Goal: Task Accomplishment & Management: Manage account settings

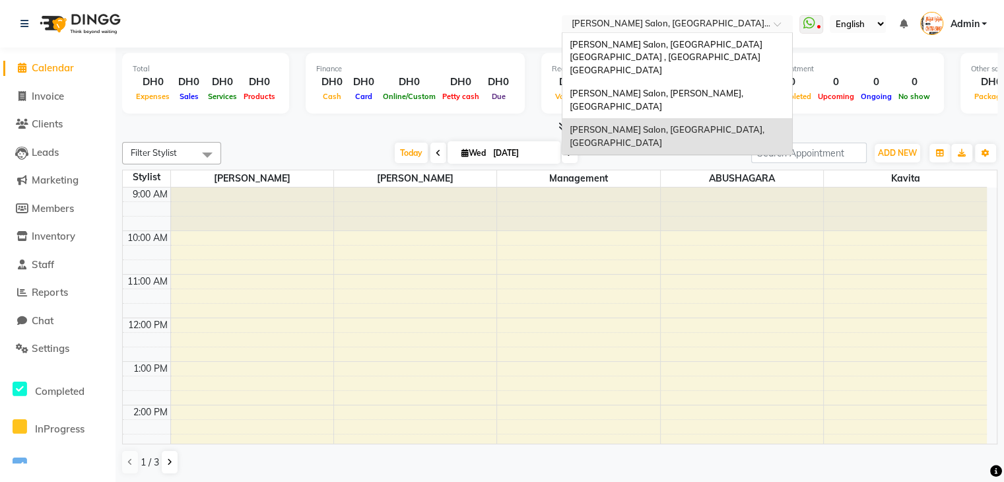
click at [782, 25] on span at bounding box center [781, 27] width 16 height 13
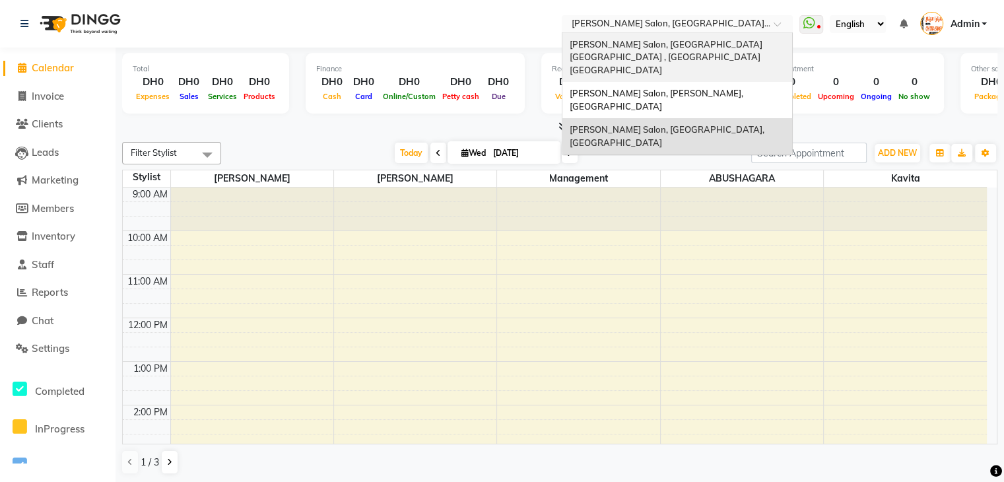
click at [742, 47] on span "[PERSON_NAME] Salon, [GEOGRAPHIC_DATA] [GEOGRAPHIC_DATA] , [GEOGRAPHIC_DATA] [G…" at bounding box center [666, 57] width 195 height 36
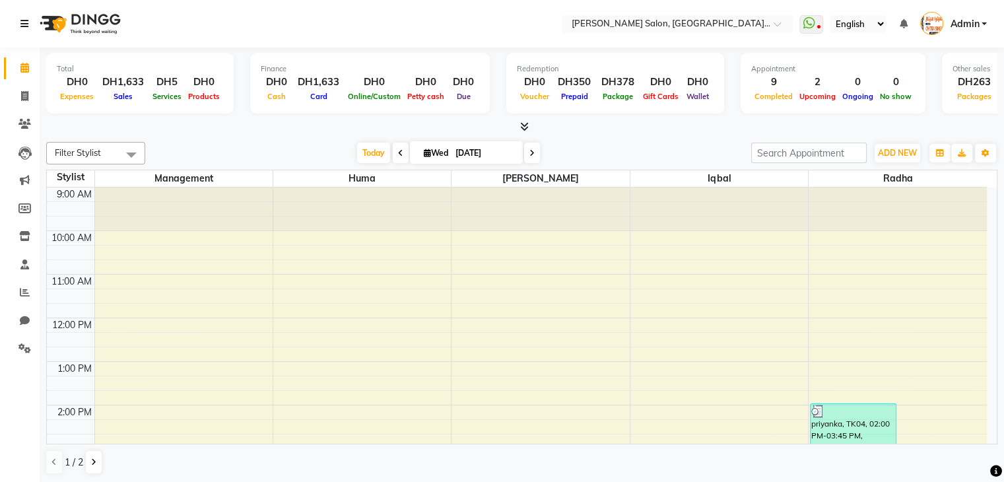
click at [28, 22] on icon at bounding box center [24, 23] width 8 height 9
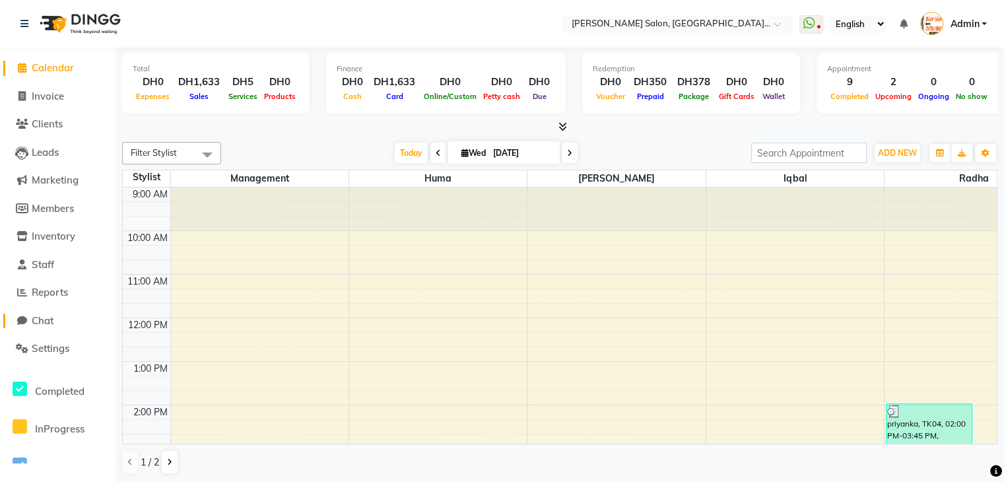
click at [48, 315] on span "Chat" at bounding box center [43, 320] width 22 height 13
select select "100"
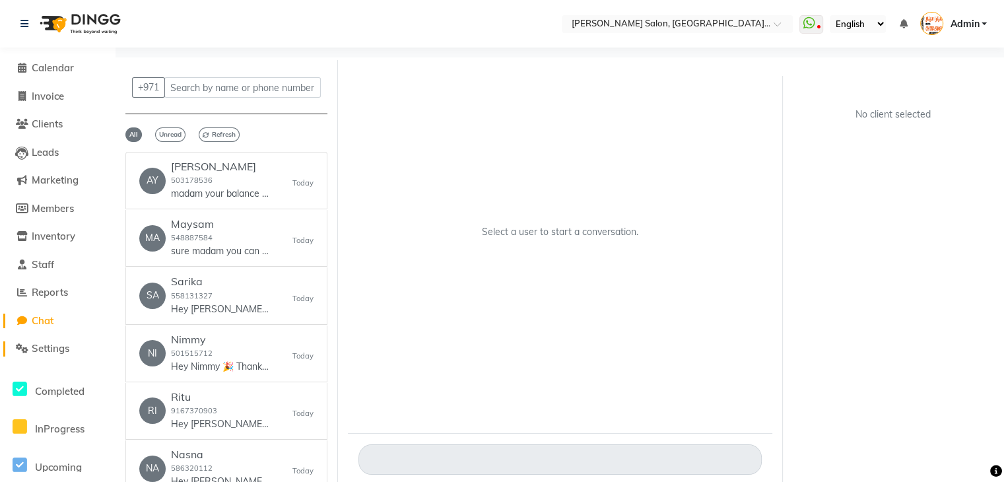
click at [67, 351] on span "Settings" at bounding box center [51, 348] width 38 height 13
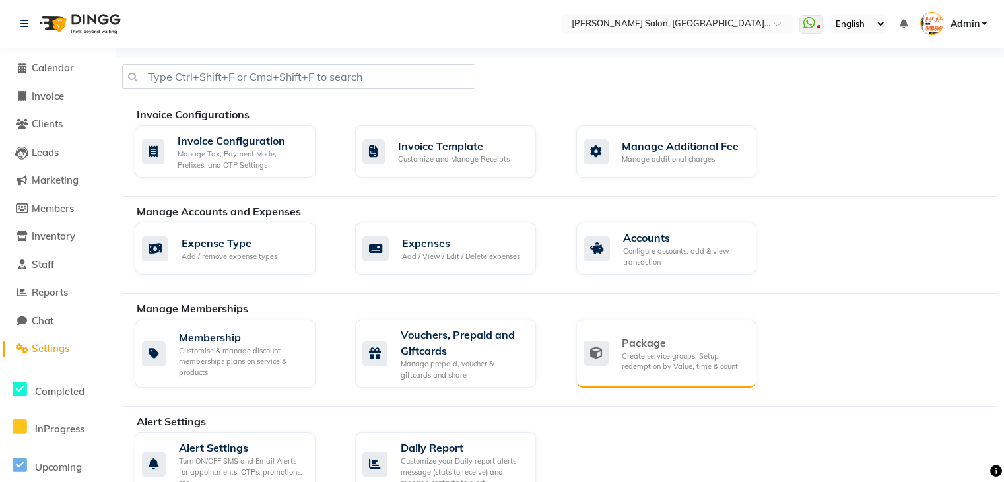
click at [657, 355] on div "Create service groups, Setup redemption by Value, time & count" at bounding box center [683, 361] width 125 height 22
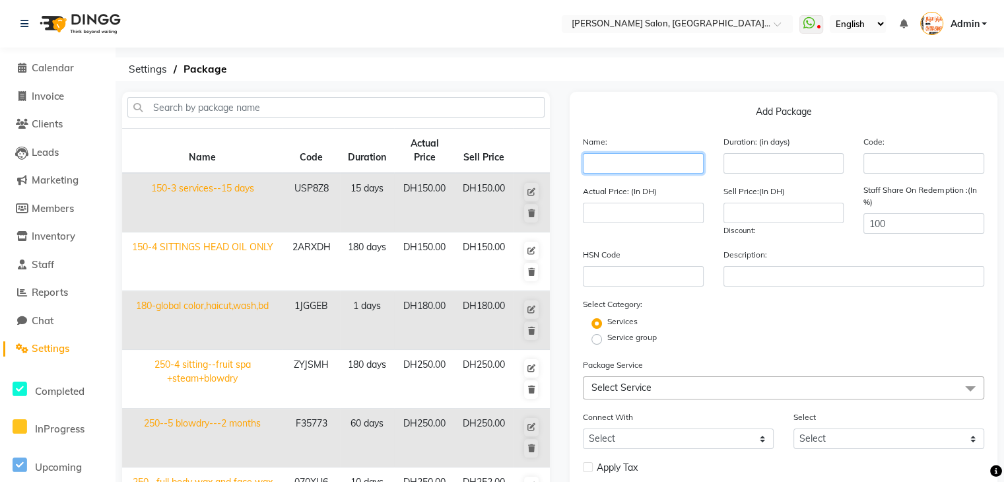
click at [664, 164] on input "text" at bounding box center [643, 163] width 121 height 20
type input "h"
type input "HAIR SPA PACKEGE-3 SITTING-3 SPA WITH STEAM,BD AND BACK AND SHOULDER MASSAGE"
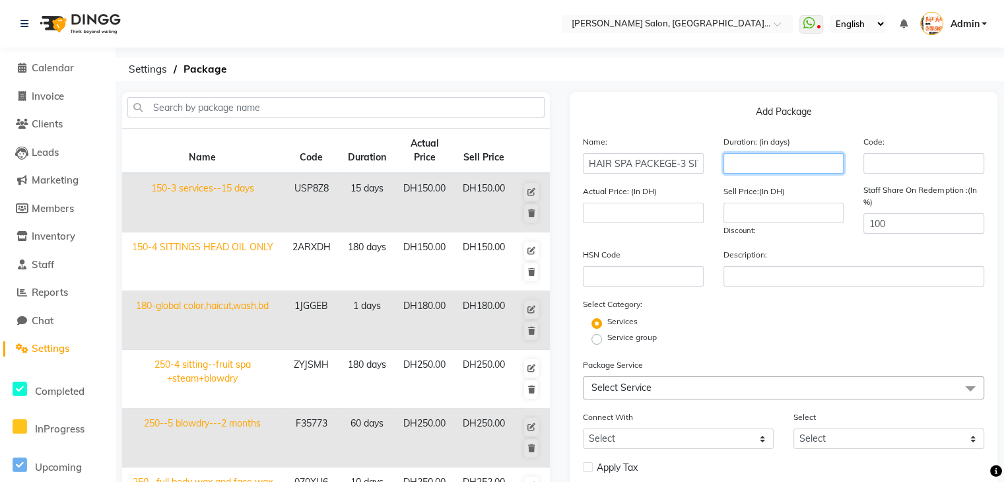
click at [805, 165] on input "number" at bounding box center [783, 163] width 121 height 20
type input "90"
click at [667, 208] on input "number" at bounding box center [643, 213] width 121 height 20
type input "300"
click at [760, 218] on input "number" at bounding box center [783, 213] width 121 height 20
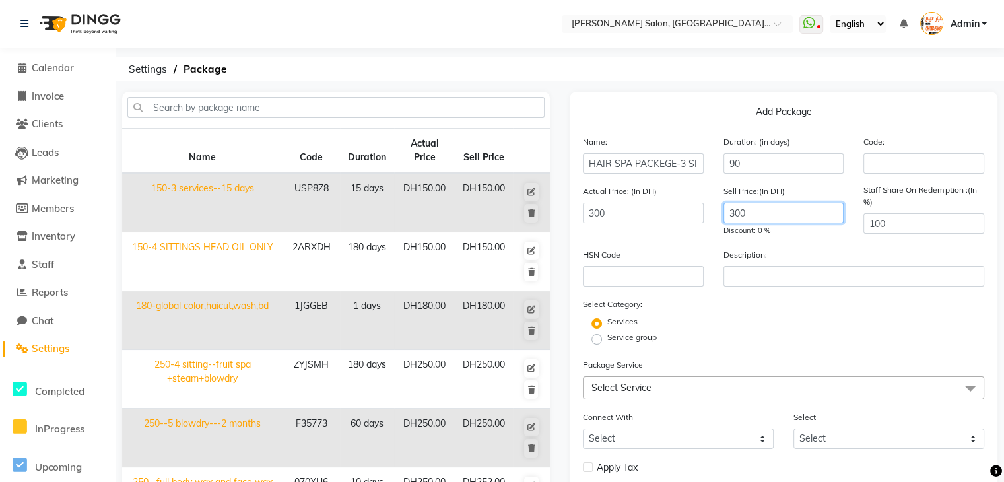
type input "300"
click at [607, 343] on label "Service group" at bounding box center [631, 337] width 49 height 12
click at [596, 342] on input "Service group" at bounding box center [600, 338] width 9 height 9
radio input "true"
radio input "false"
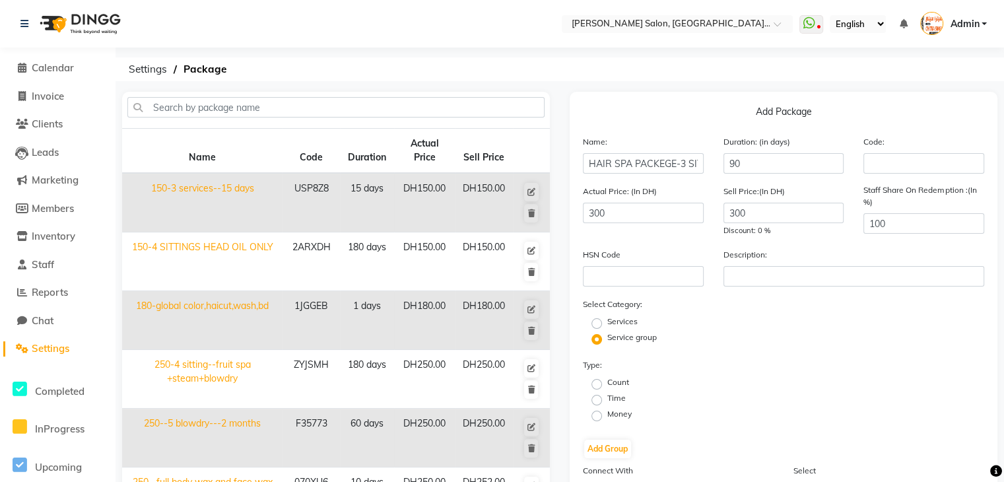
click at [607, 388] on label "Count" at bounding box center [618, 382] width 22 height 12
click at [596, 387] on input "Count" at bounding box center [600, 383] width 9 height 9
radio input "true"
click at [606, 448] on button "Add Group" at bounding box center [607, 448] width 47 height 18
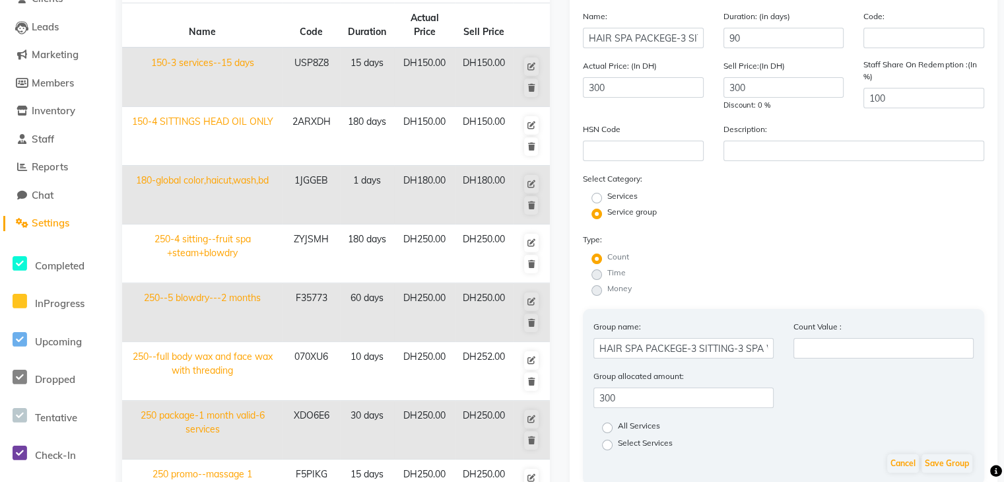
scroll to position [132, 0]
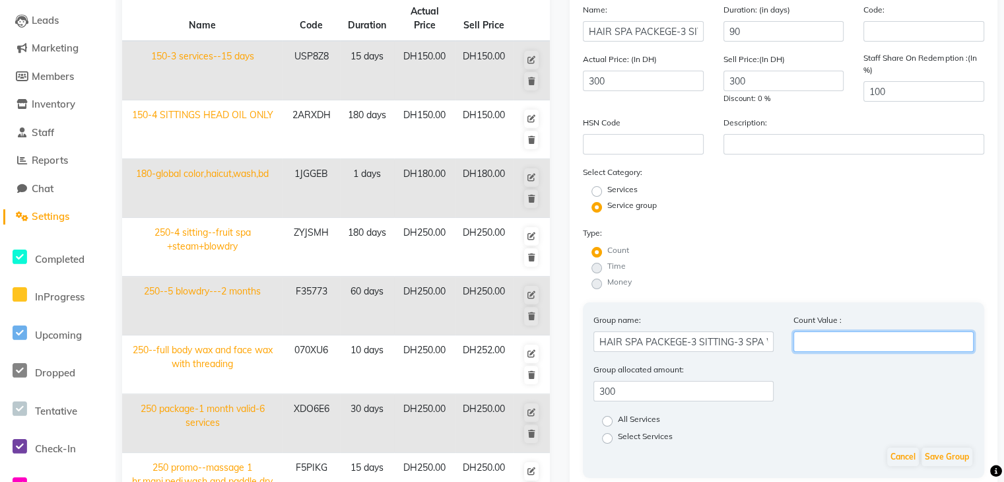
click at [897, 352] on input "number" at bounding box center [883, 341] width 180 height 20
type input "3"
click at [618, 444] on label "Select Services" at bounding box center [645, 438] width 55 height 16
click at [610, 441] on input "Select Services" at bounding box center [611, 437] width 9 height 9
radio input "true"
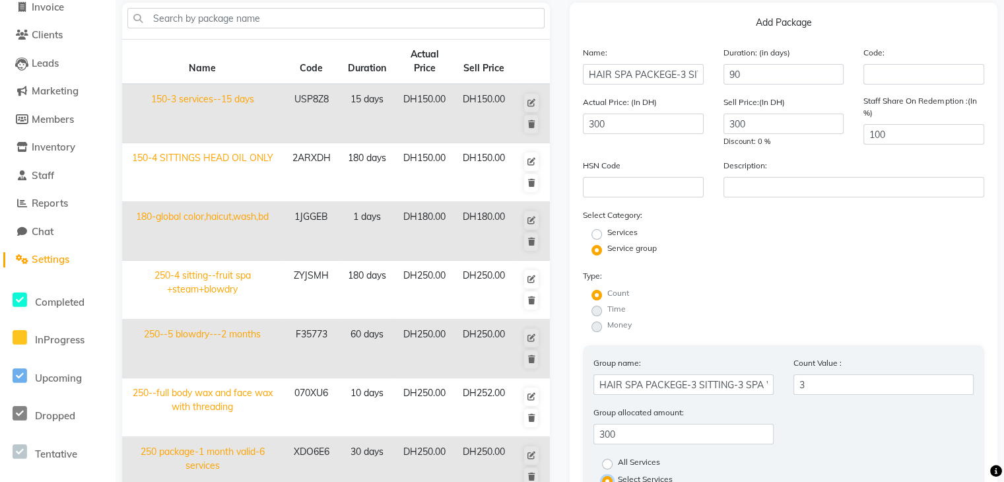
scroll to position [28, 0]
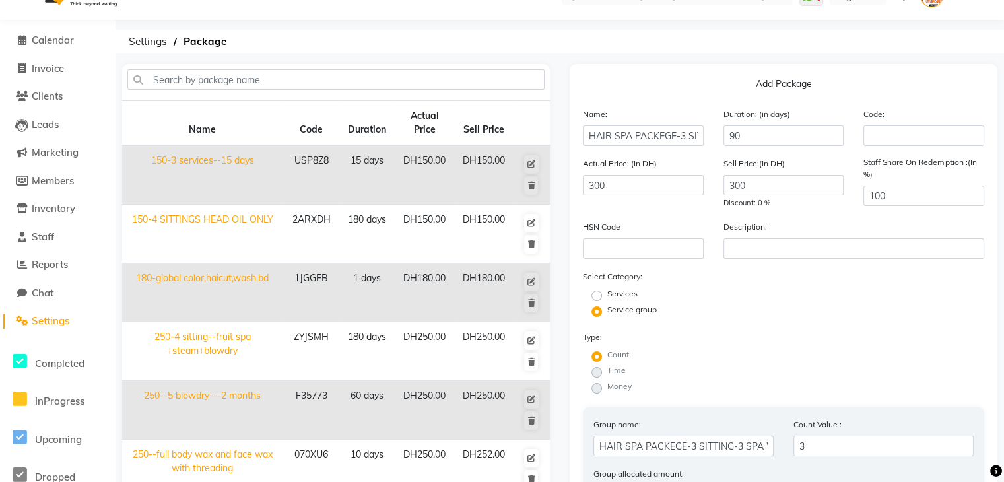
click at [49, 321] on span "Settings" at bounding box center [51, 320] width 38 height 13
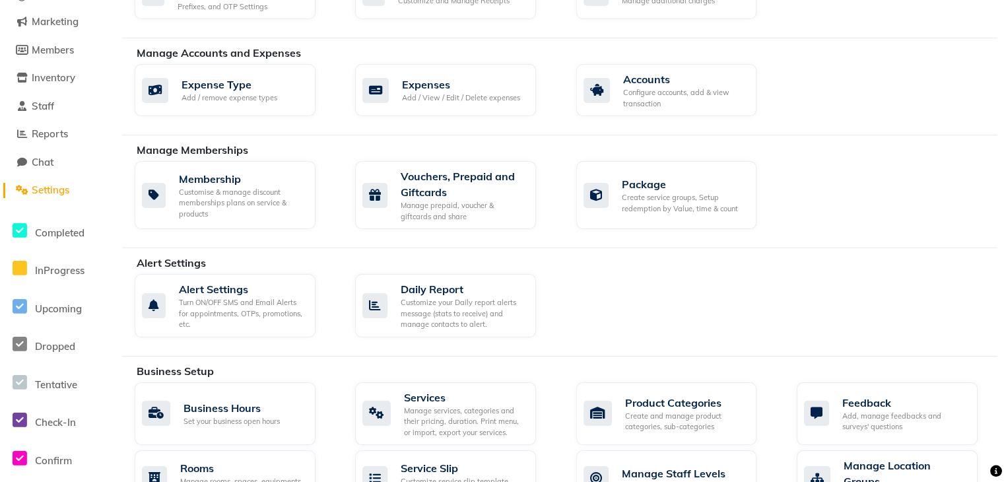
scroll to position [160, 0]
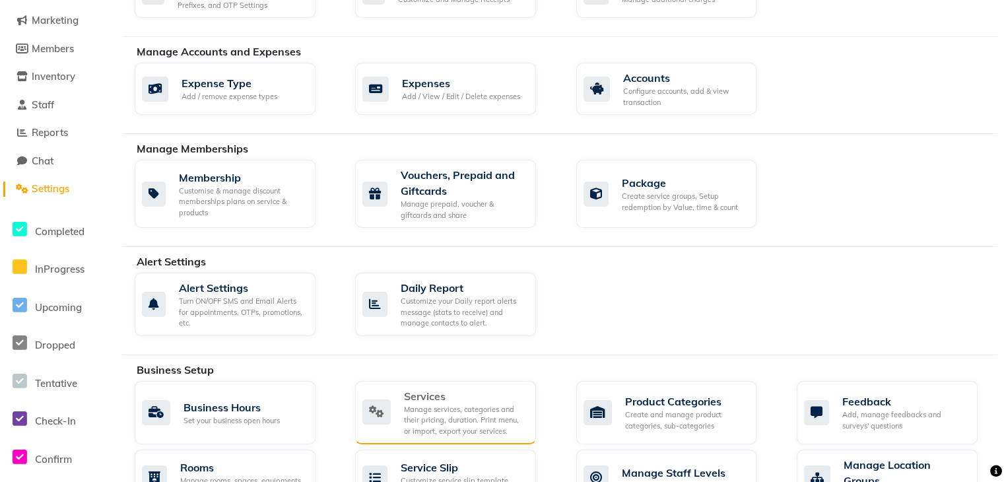
click at [462, 404] on div "Manage services, categories and their pricing, duration. Print menu, or import,…" at bounding box center [464, 420] width 121 height 33
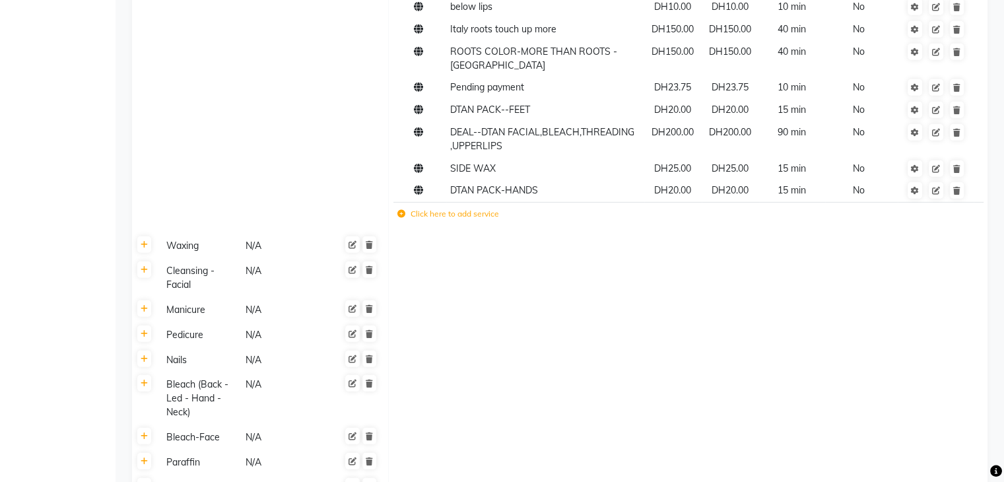
scroll to position [3850, 0]
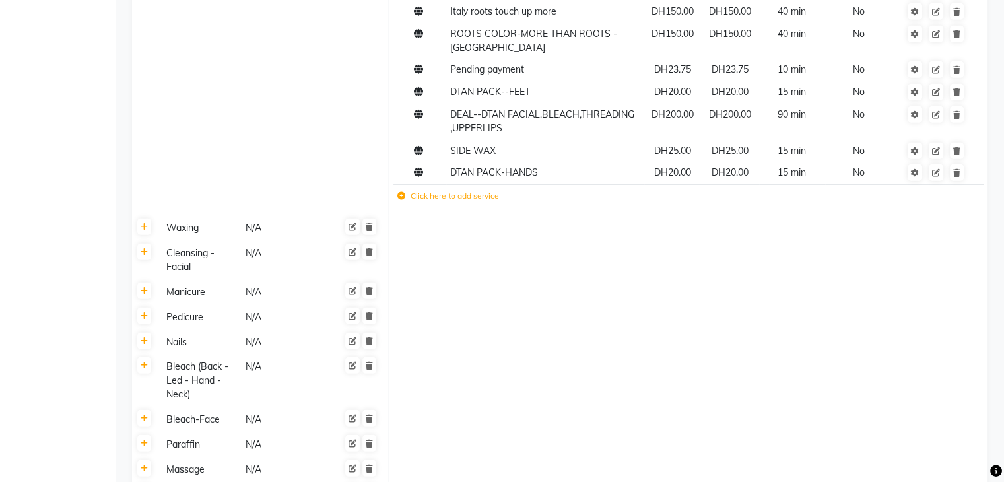
click at [401, 192] on icon at bounding box center [401, 196] width 8 height 8
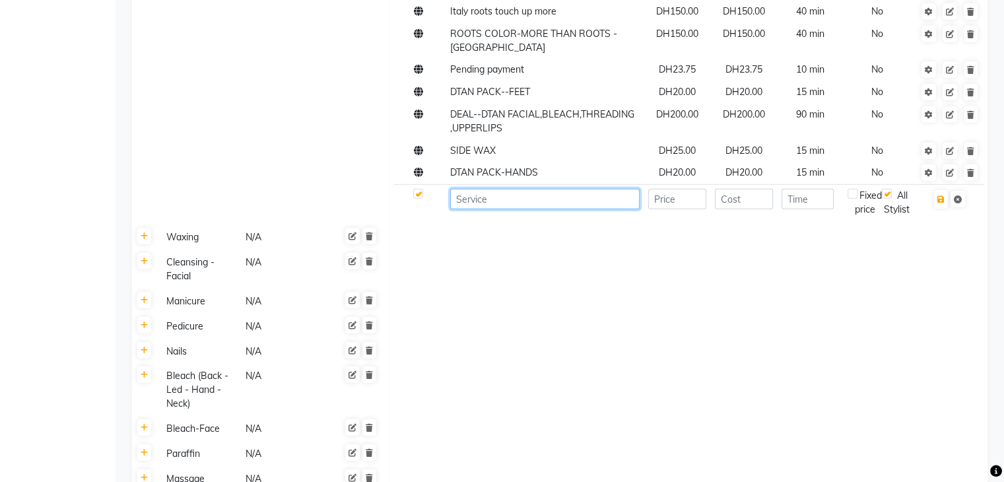
click at [464, 189] on input at bounding box center [544, 199] width 189 height 20
click at [496, 189] on input "HAIR SPA WITH BD,STEAM,BACK AND SHOULDER MASSAGE" at bounding box center [544, 199] width 189 height 20
click at [479, 189] on input "HAIR SPA WITH BD,STEAM,BACK AND SHOULDER MASSAGE" at bounding box center [544, 199] width 189 height 20
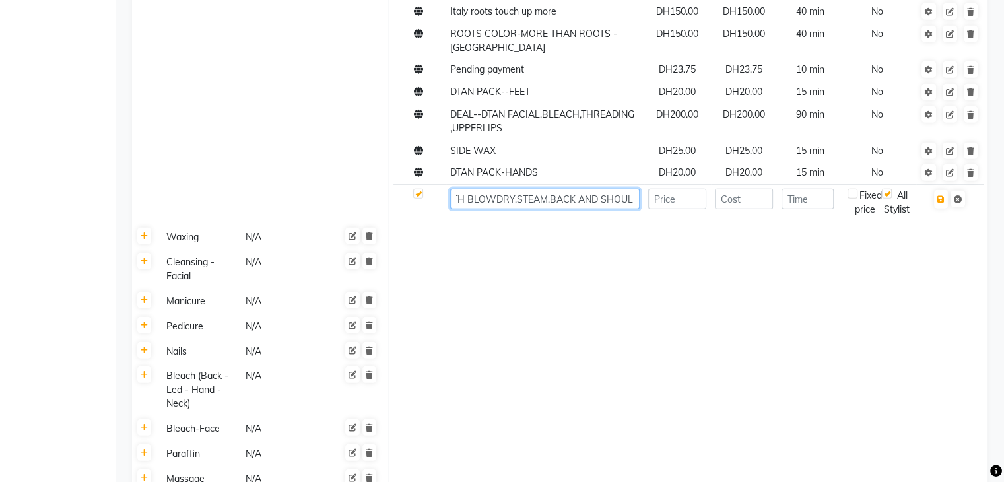
type input "HAIR SPA WITH BLOWDRY,STEAM,BACK AND SHOULDER MASSAGE"
click at [704, 189] on input "number" at bounding box center [677, 199] width 58 height 20
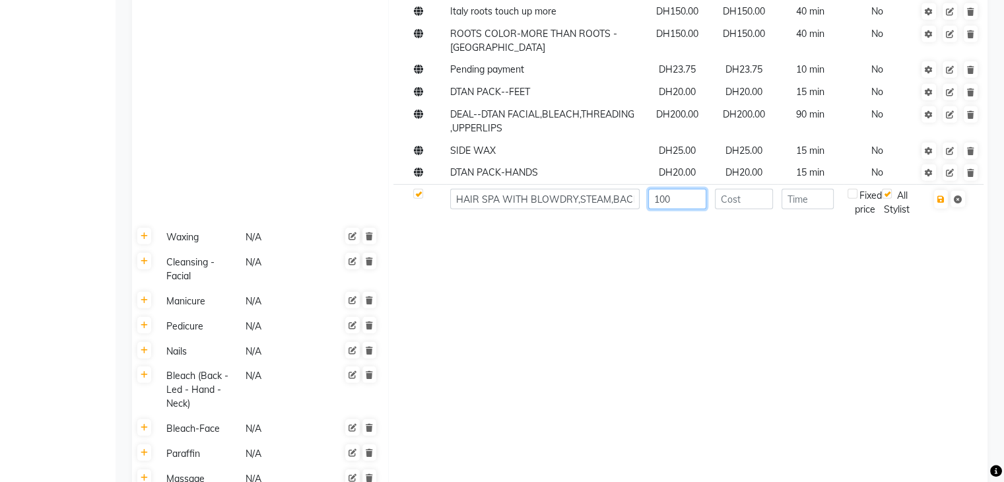
type input "100"
click at [813, 189] on input "number" at bounding box center [807, 199] width 52 height 20
type input "60"
click at [940, 195] on icon "button" at bounding box center [940, 199] width 7 height 8
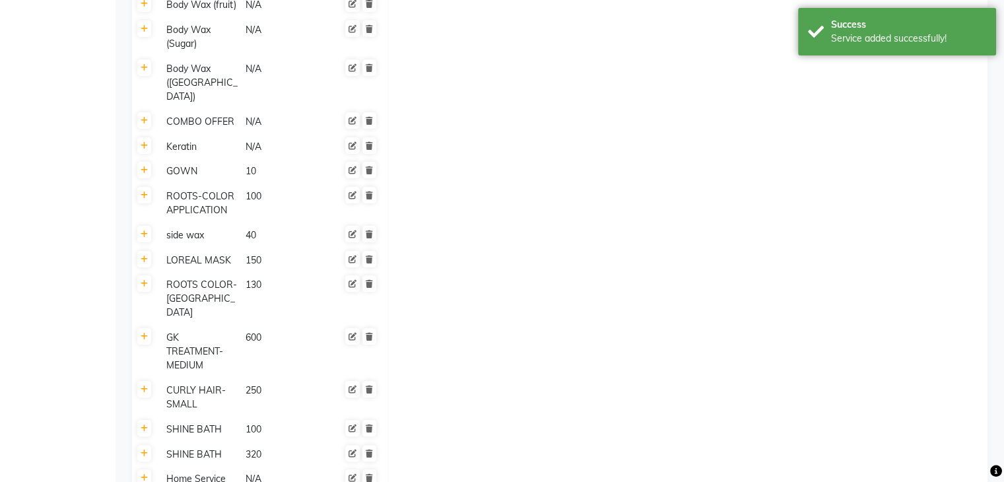
scroll to position [5315, 0]
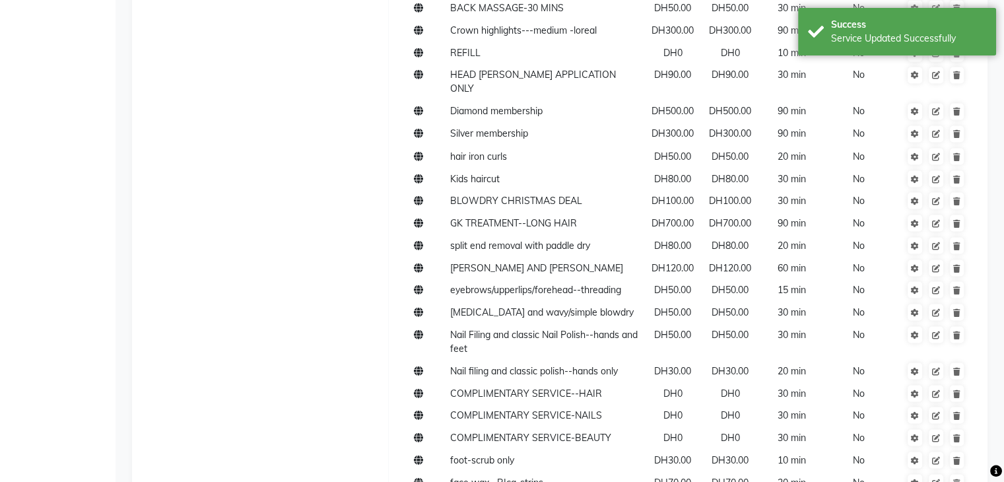
scroll to position [124, 0]
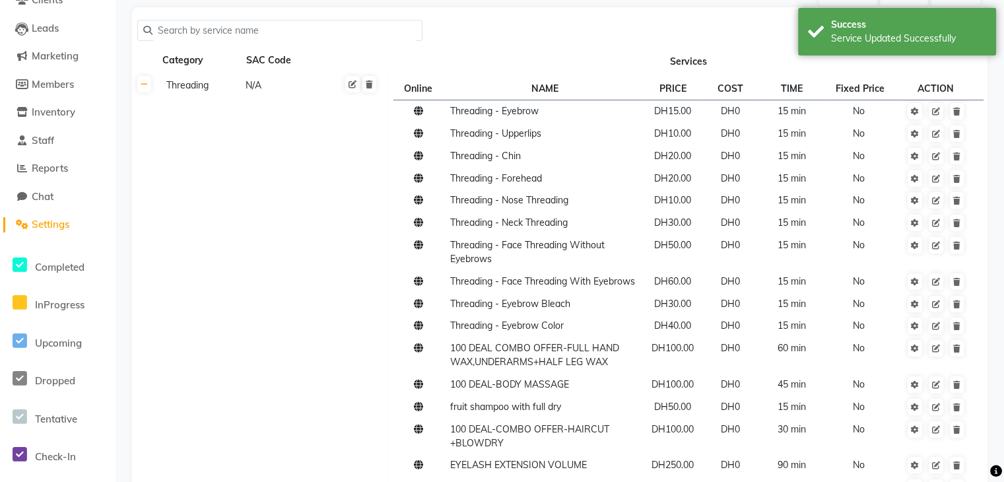
click at [69, 227] on span "Settings" at bounding box center [51, 224] width 38 height 13
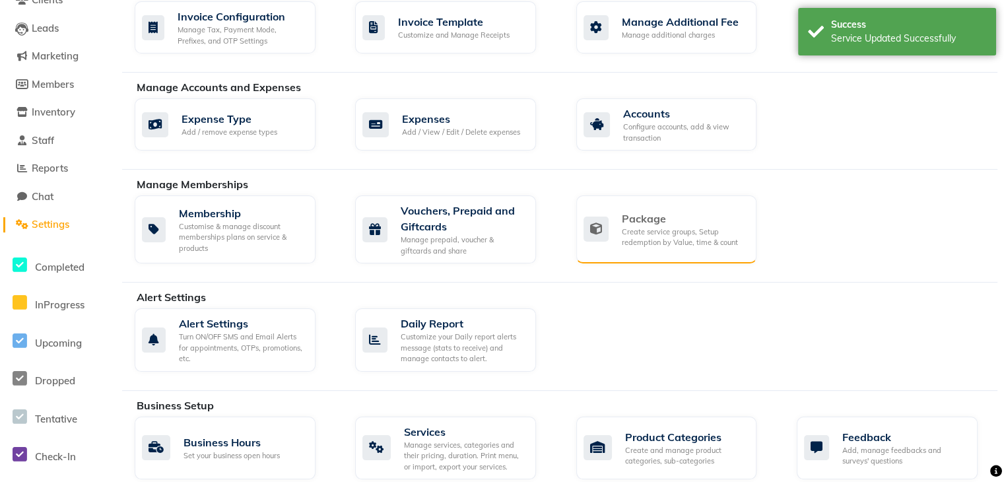
click at [648, 240] on div "Create service groups, Setup redemption by Value, time & count" at bounding box center [683, 237] width 125 height 22
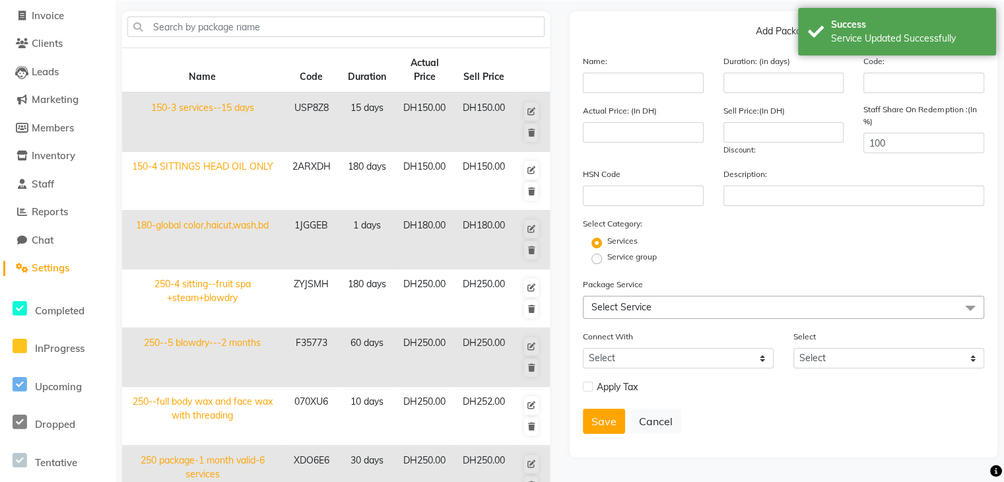
scroll to position [124, 0]
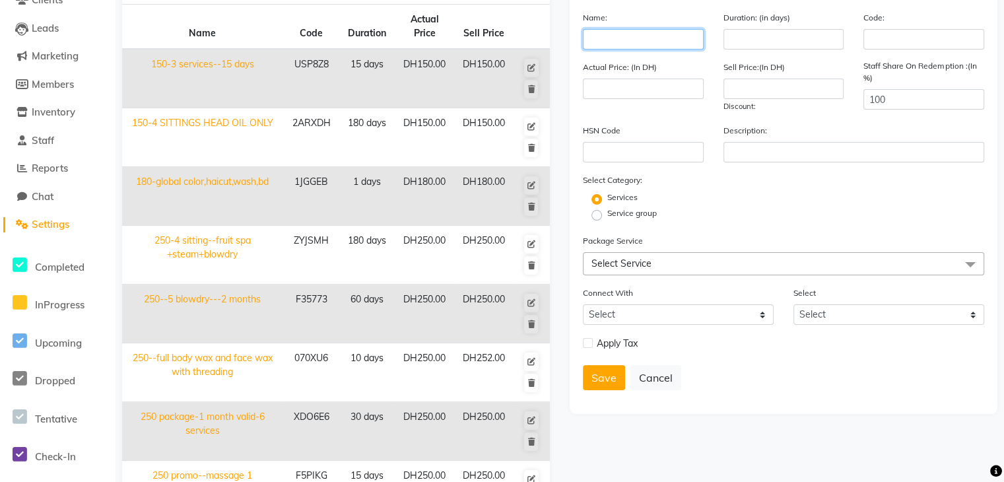
click at [625, 46] on input "text" at bounding box center [643, 39] width 121 height 20
type input "HAIR SPA PACKAGE"
click at [741, 38] on input "number" at bounding box center [783, 39] width 121 height 20
type input "90"
click at [649, 96] on input "number" at bounding box center [643, 89] width 121 height 20
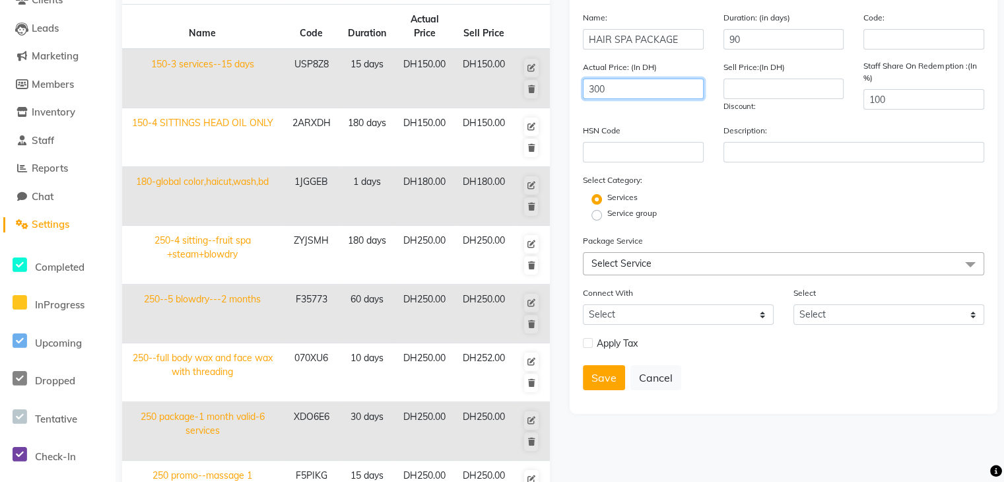
type input "300"
click at [728, 96] on input "number" at bounding box center [783, 89] width 121 height 20
type input "300"
click at [607, 219] on label "Service group" at bounding box center [631, 213] width 49 height 12
click at [599, 218] on input "Service group" at bounding box center [600, 214] width 9 height 9
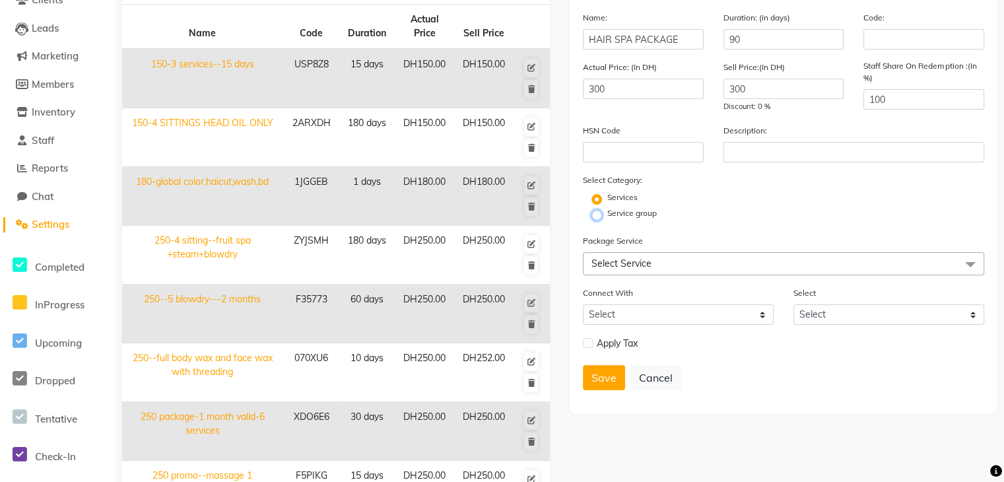
radio input "true"
radio input "false"
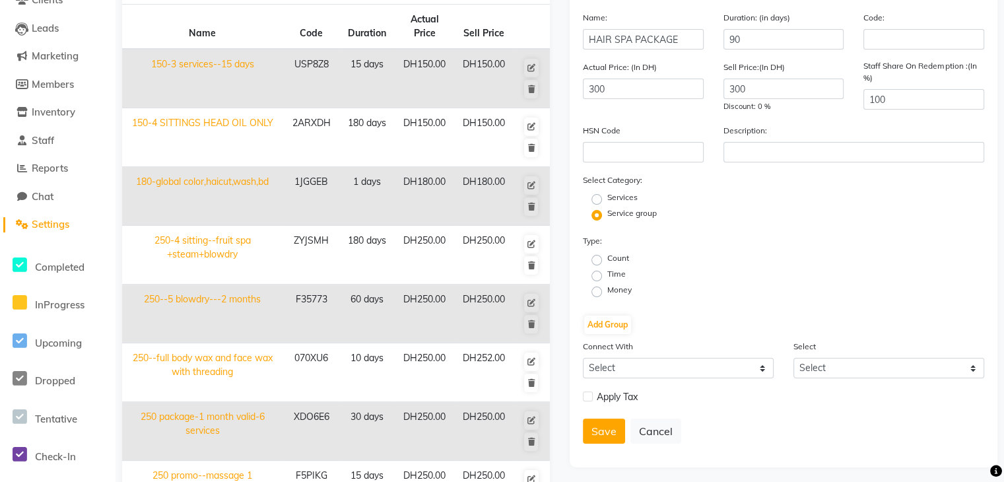
click at [607, 262] on label "Count" at bounding box center [618, 258] width 22 height 12
click at [596, 262] on input "Count" at bounding box center [600, 259] width 9 height 9
radio input "true"
click at [609, 330] on button "Add Group" at bounding box center [607, 324] width 47 height 18
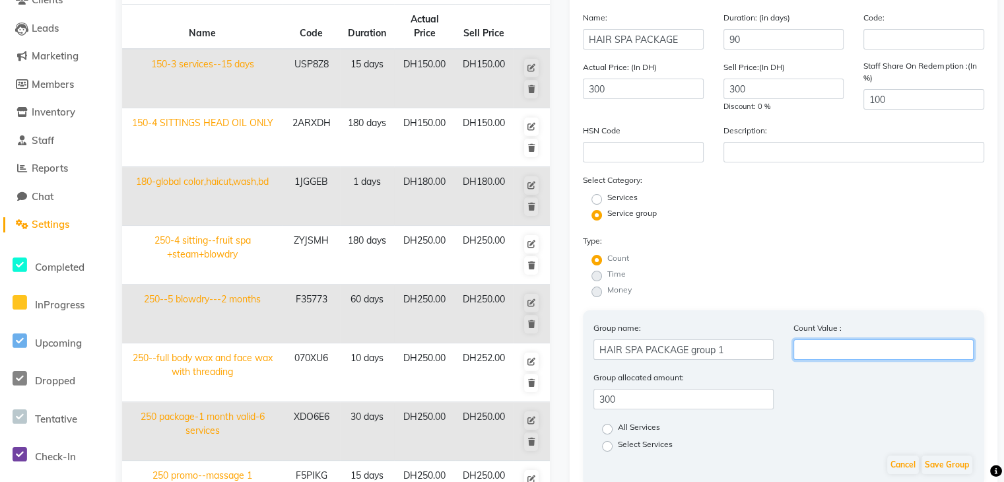
click at [810, 360] on input "number" at bounding box center [883, 349] width 180 height 20
type input "3"
click at [618, 452] on label "Select Services" at bounding box center [645, 446] width 55 height 16
click at [610, 449] on input "Select Services" at bounding box center [611, 445] width 9 height 9
radio input "true"
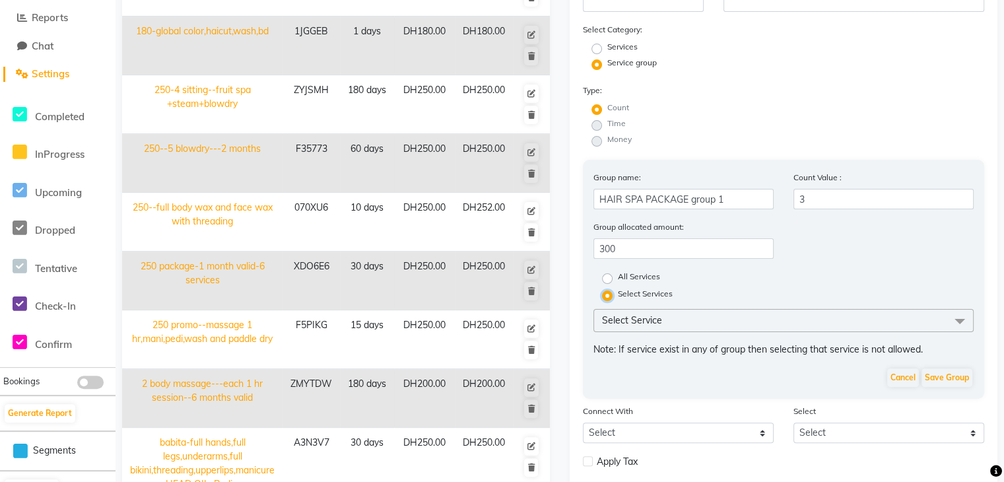
scroll to position [309, 0]
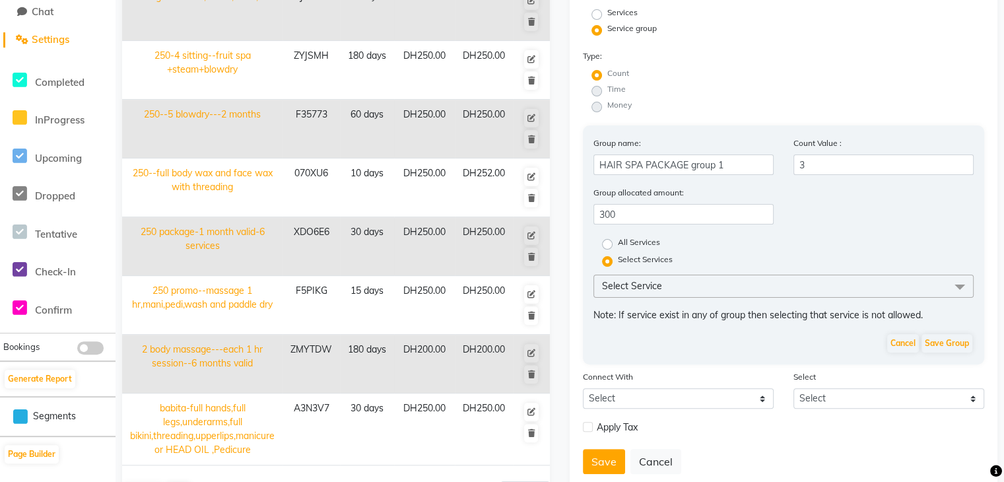
click at [807, 291] on span "Select Service" at bounding box center [783, 285] width 380 height 23
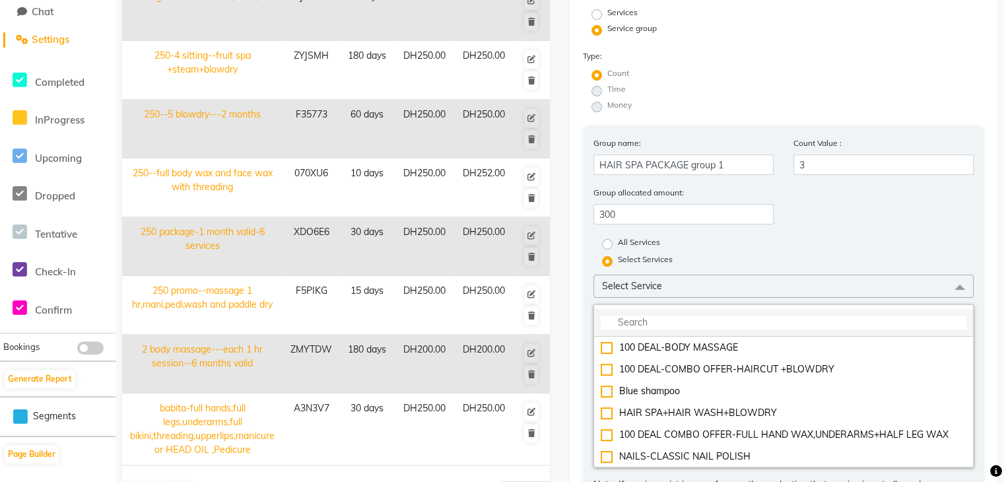
click at [765, 323] on input "multiselect-search" at bounding box center [783, 322] width 366 height 14
type input "HAIR"
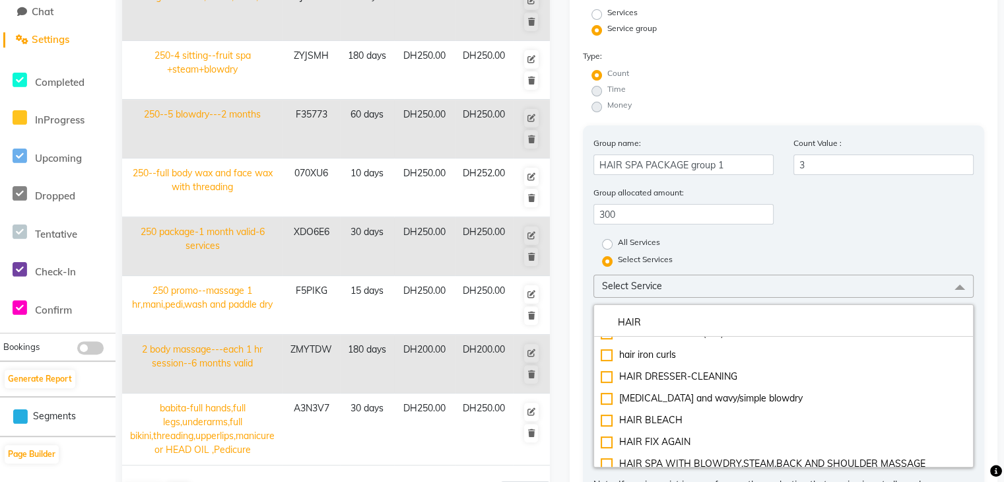
scroll to position [3418, 0]
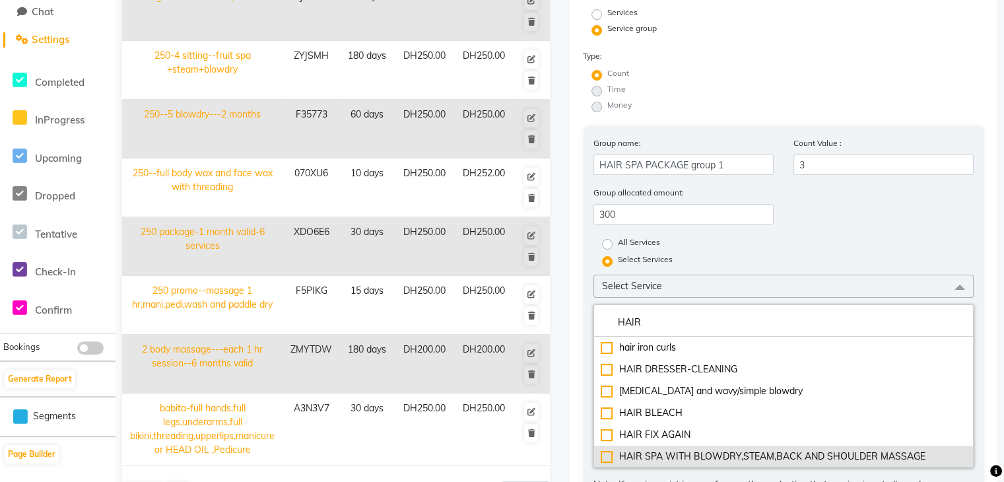
click at [604, 462] on div "HAIR SPA WITH BLOWDRY,STEAM,BACK AND SHOULDER MASSAGE" at bounding box center [783, 456] width 366 height 14
checkbox input "true"
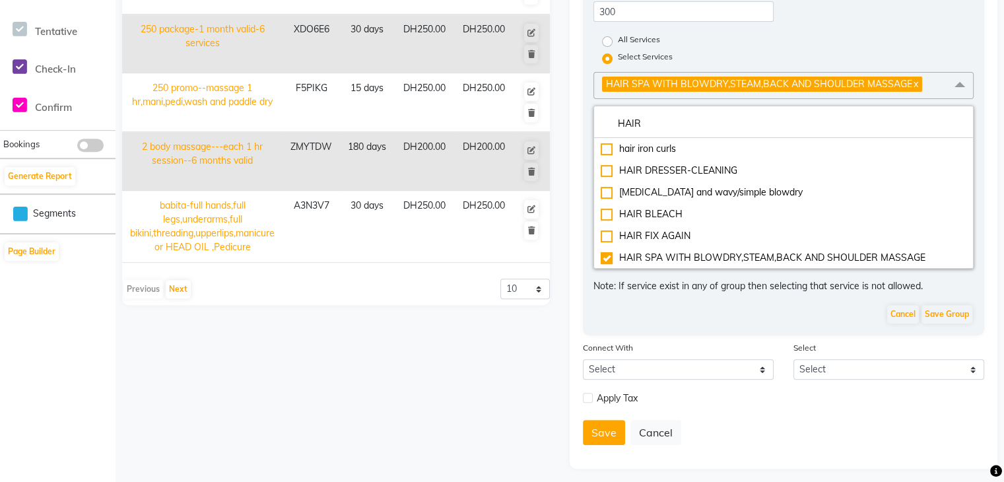
scroll to position [525, 0]
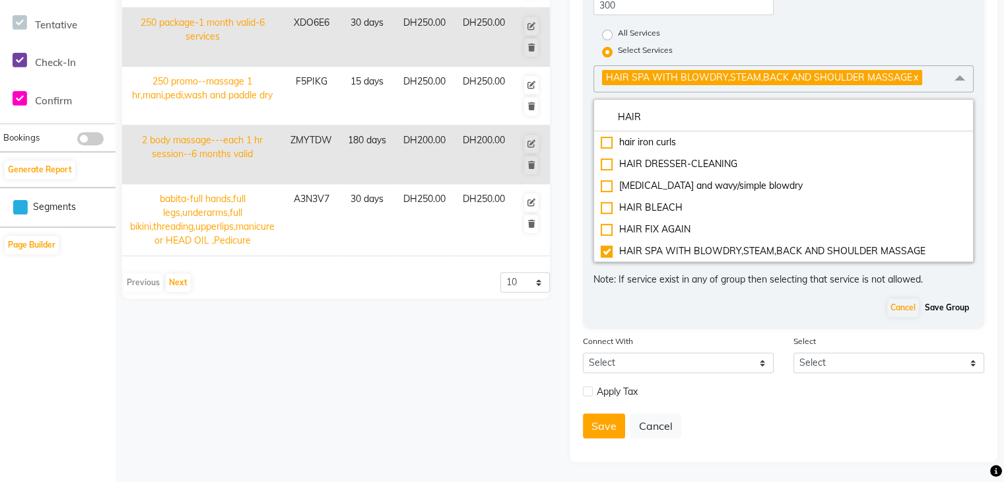
click at [946, 307] on button "Save Group" at bounding box center [946, 307] width 51 height 18
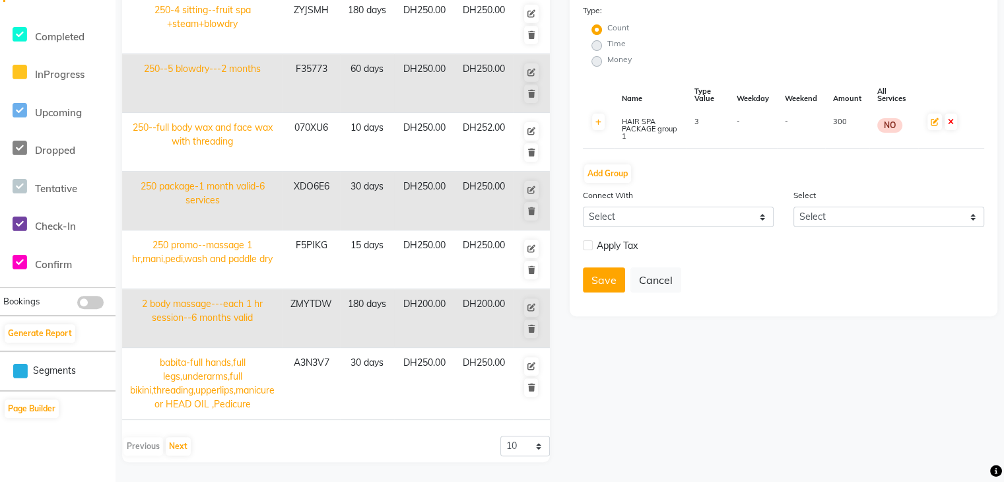
scroll to position [353, 0]
click at [587, 249] on label at bounding box center [588, 246] width 10 height 10
click at [587, 249] on input "checkbox" at bounding box center [587, 247] width 9 height 9
checkbox input "true"
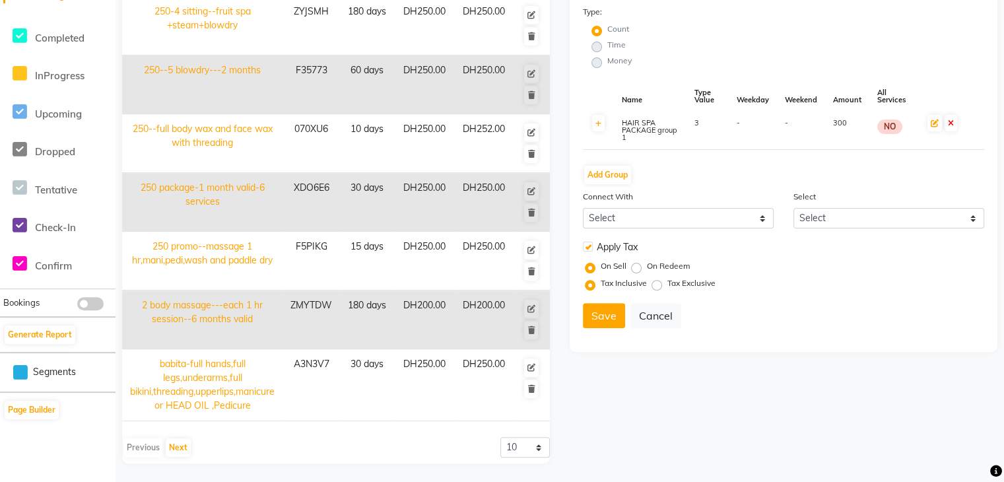
click at [667, 288] on label "Tax Exclusive" at bounding box center [691, 283] width 48 height 12
click at [658, 288] on input "Tax Exclusive" at bounding box center [658, 282] width 9 height 9
radio input "true"
click at [609, 316] on button "Save" at bounding box center [604, 315] width 42 height 25
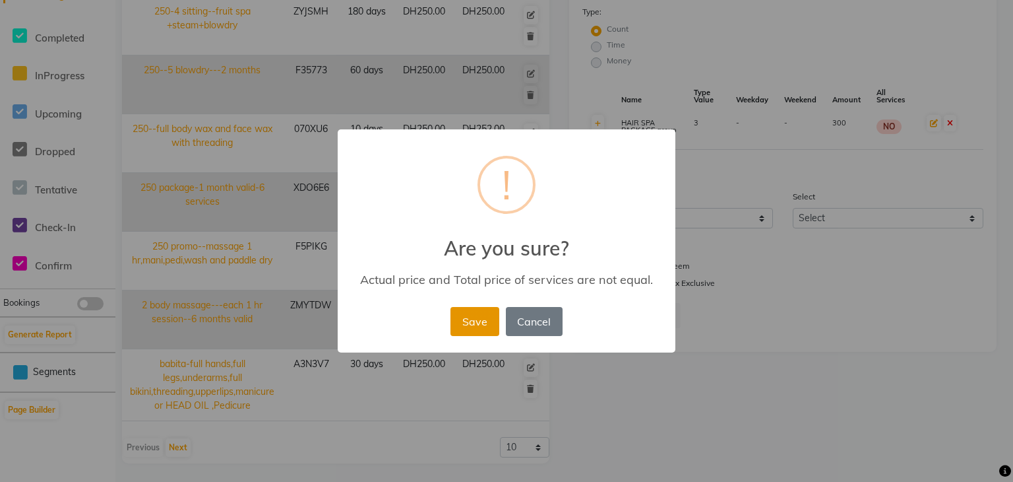
click at [478, 322] on button "Save" at bounding box center [475, 321] width 48 height 29
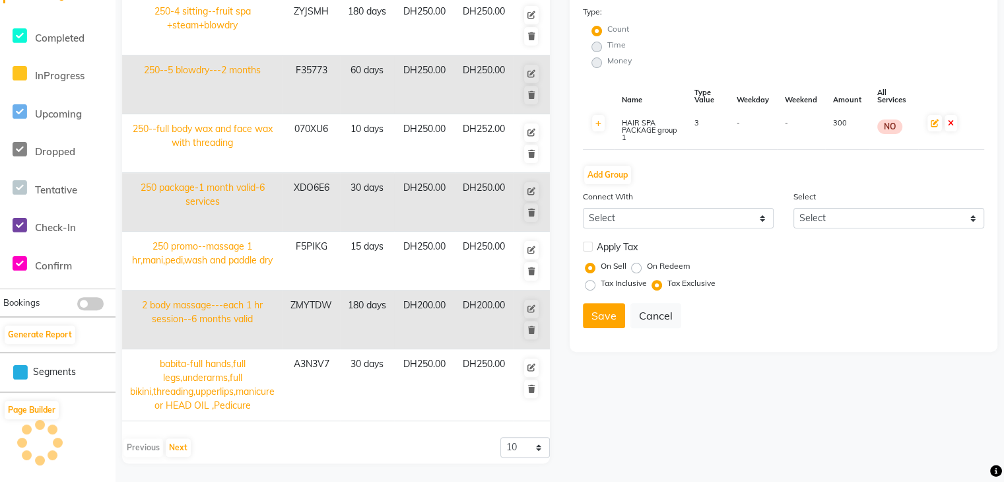
radio input "true"
radio input "false"
select select
checkbox input "false"
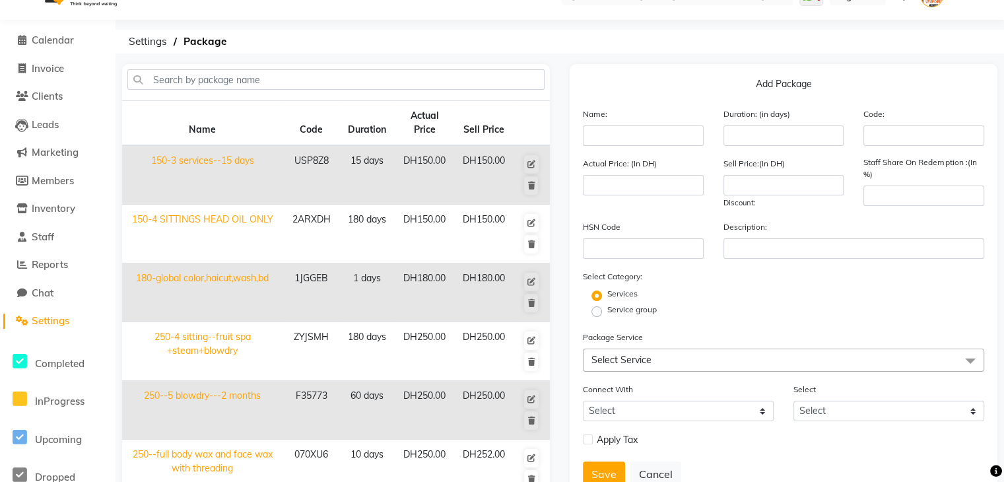
scroll to position [0, 0]
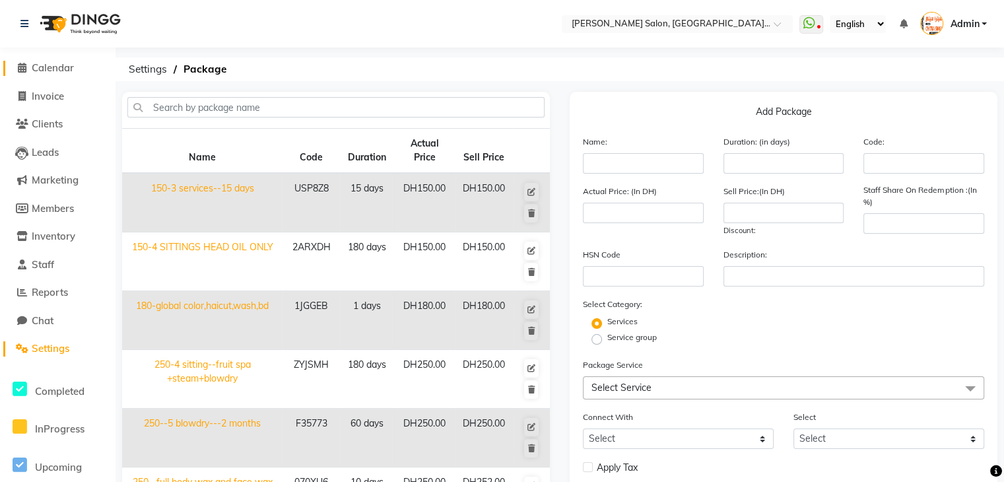
click at [18, 72] on icon at bounding box center [22, 68] width 9 height 10
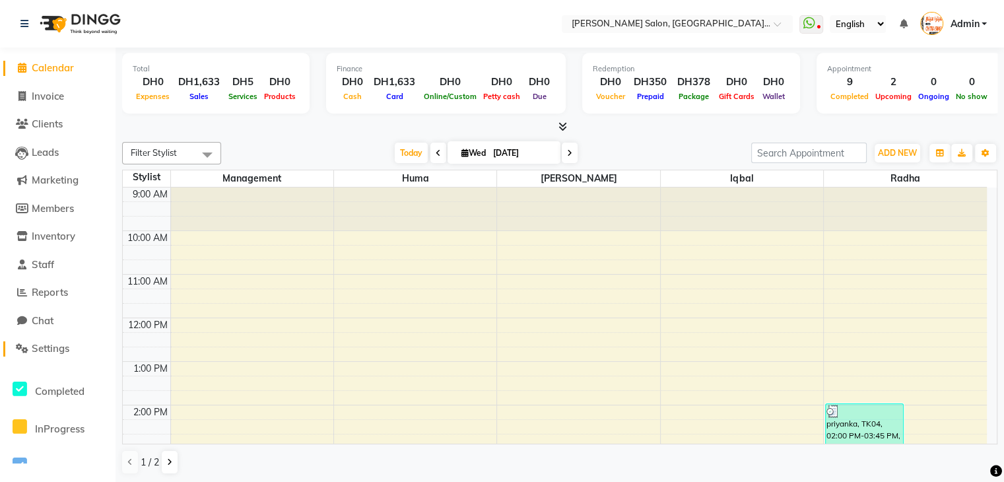
click at [51, 349] on span "Settings" at bounding box center [51, 348] width 38 height 13
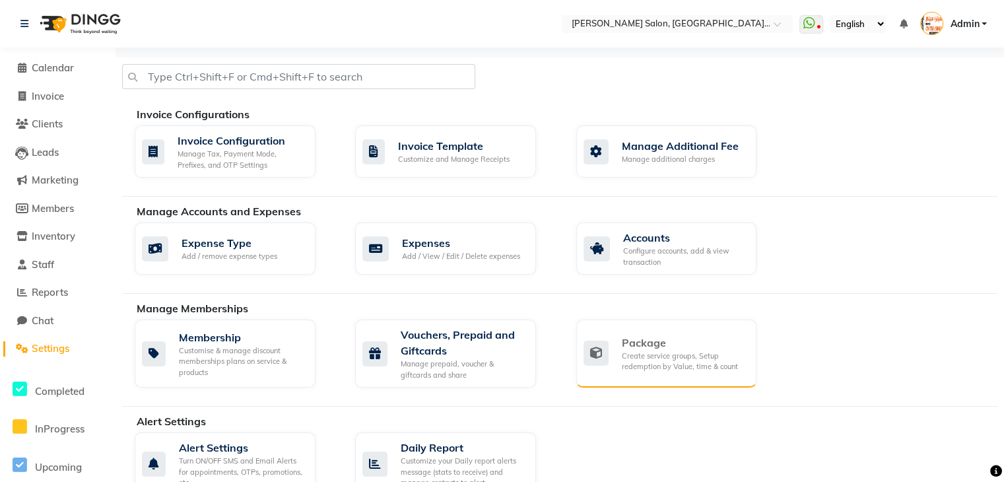
click at [627, 350] on div "Create service groups, Setup redemption by Value, time & count" at bounding box center [683, 361] width 125 height 22
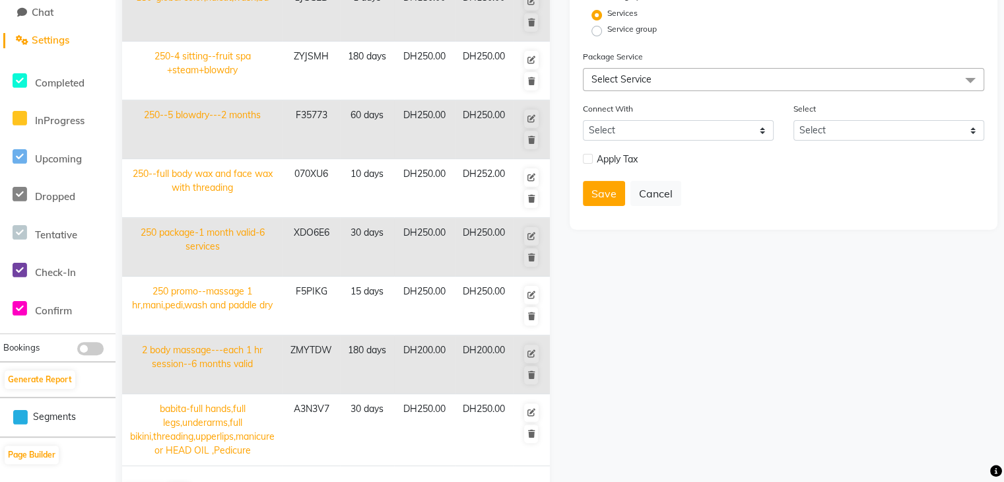
scroll to position [353, 0]
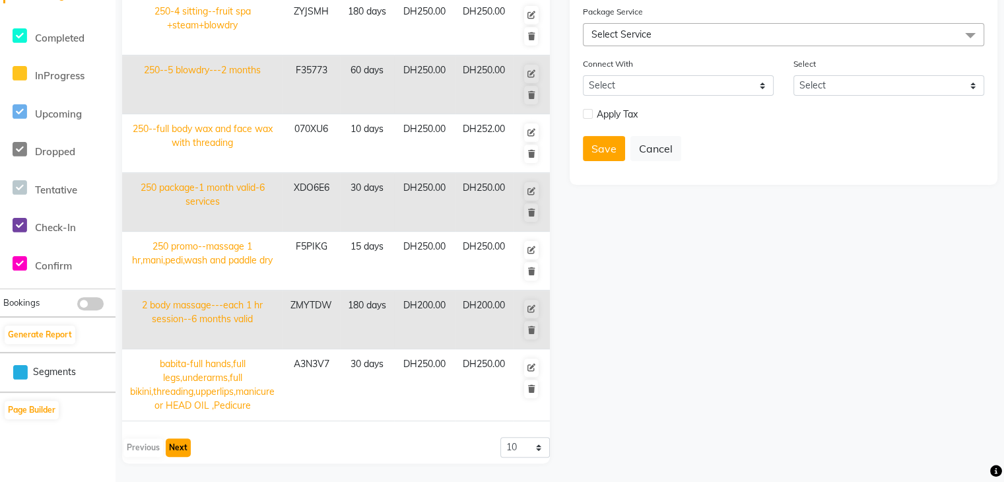
click at [177, 444] on button "Next" at bounding box center [178, 447] width 25 height 18
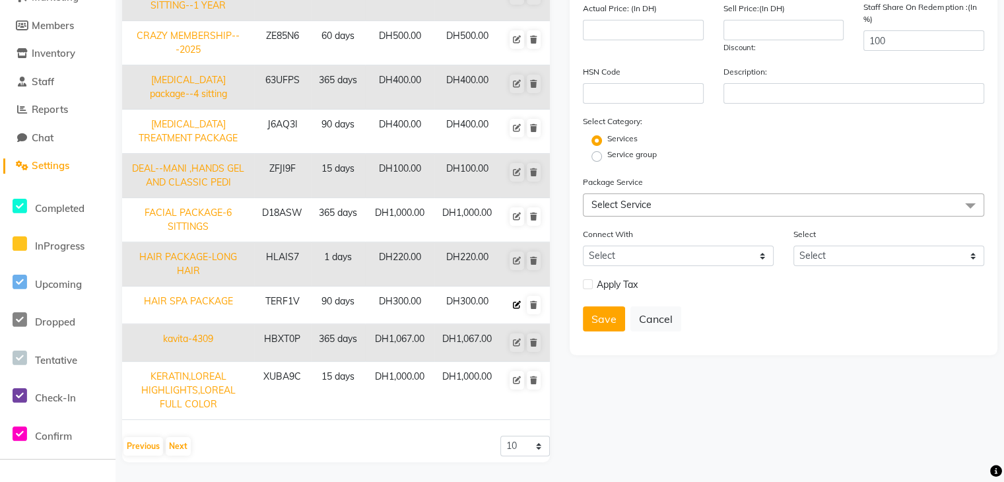
click at [524, 296] on button at bounding box center [516, 305] width 15 height 18
type input "HAIR SPA PACKAGE"
type input "90"
type input "TERF1V"
type input "300"
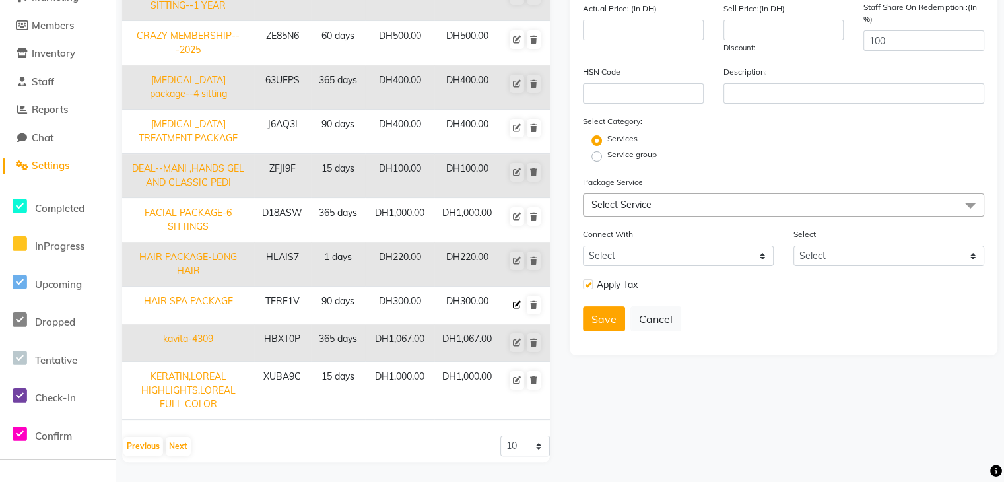
type input "300"
checkbox input "true"
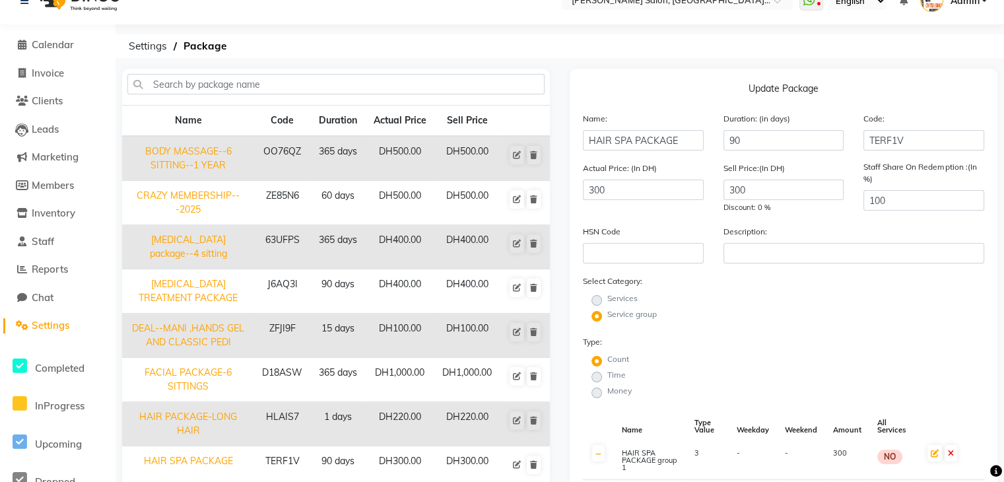
scroll to position [0, 0]
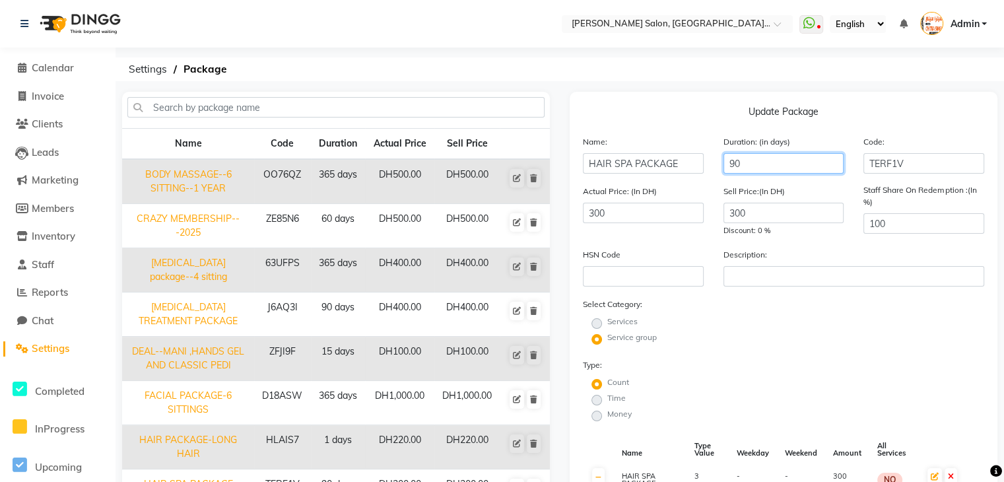
click at [748, 166] on input "90" at bounding box center [783, 163] width 121 height 20
type input "9"
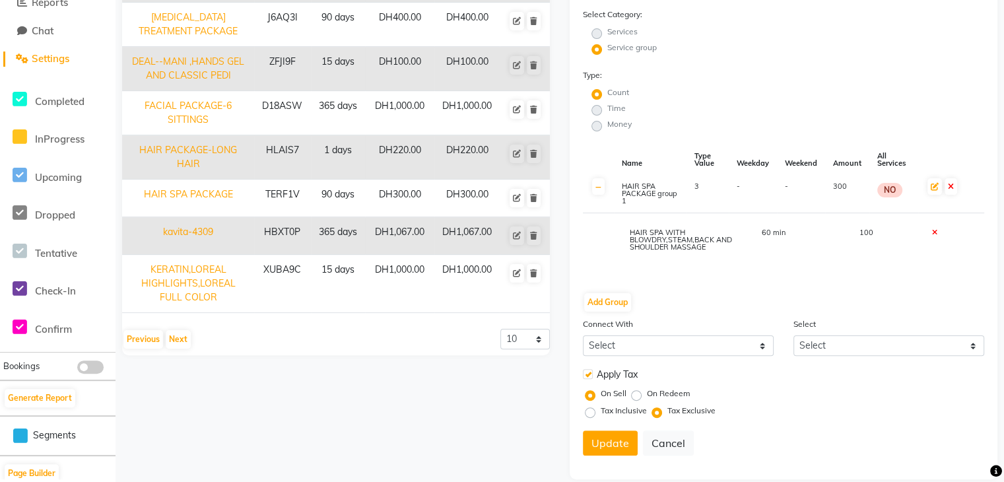
scroll to position [340, 0]
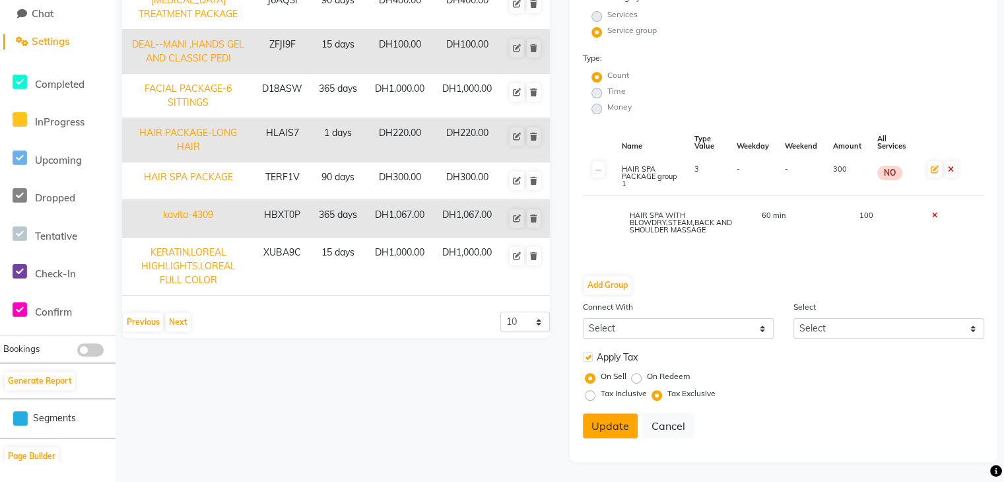
type input "180"
click at [604, 413] on button "Update" at bounding box center [610, 425] width 55 height 25
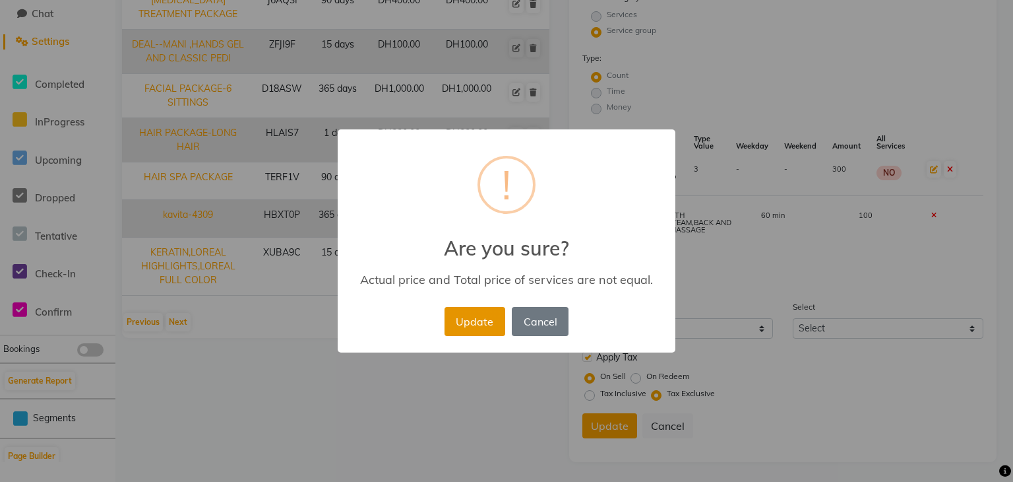
click at [486, 329] on button "Update" at bounding box center [475, 321] width 61 height 29
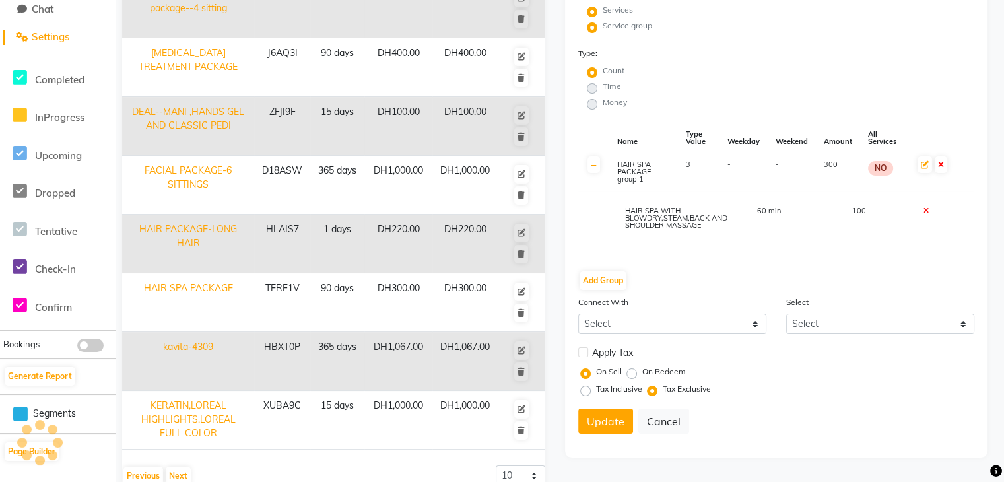
select select
checkbox input "false"
radio input "true"
radio input "false"
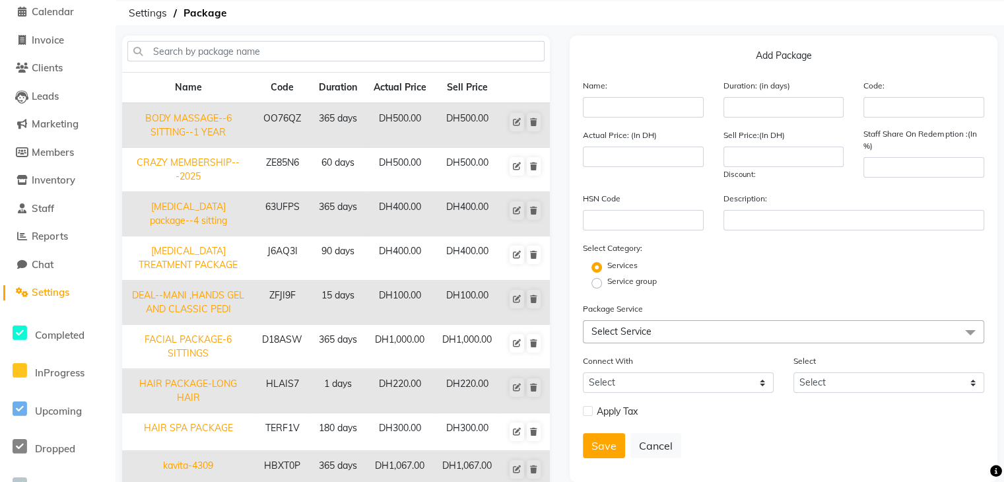
scroll to position [0, 0]
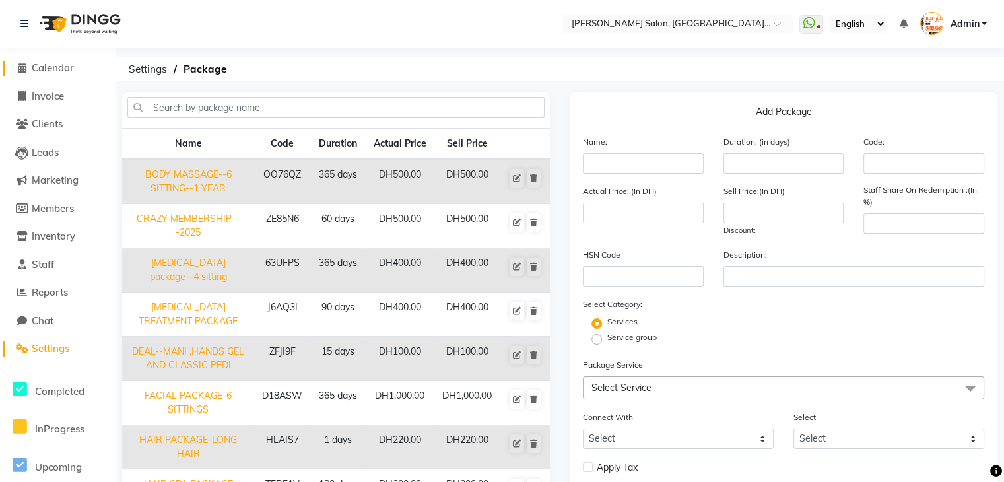
click at [25, 69] on icon at bounding box center [22, 68] width 9 height 10
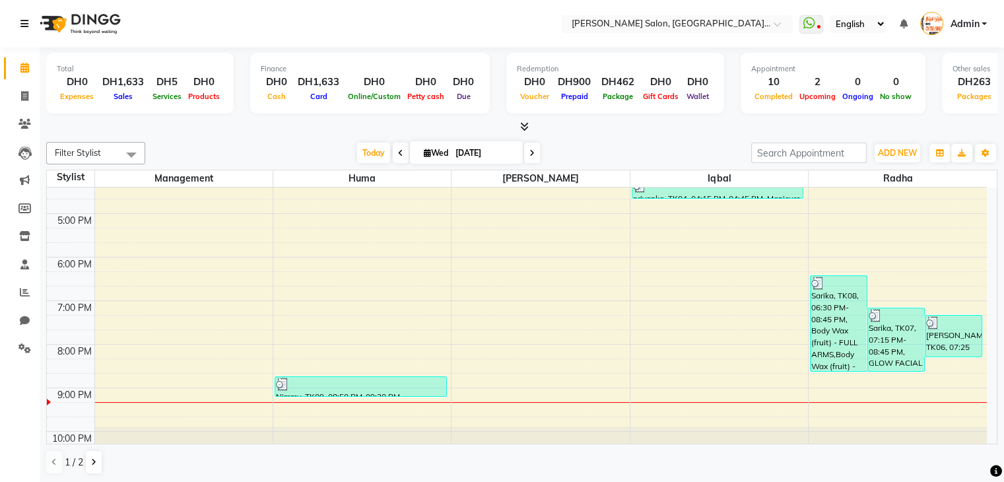
click at [26, 20] on icon at bounding box center [24, 23] width 8 height 9
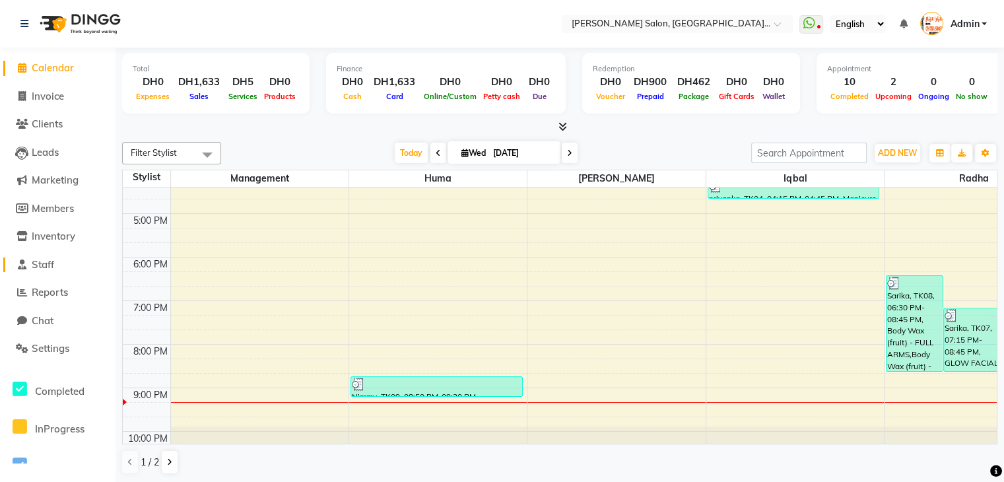
click at [54, 266] on span "Staff" at bounding box center [43, 264] width 22 height 13
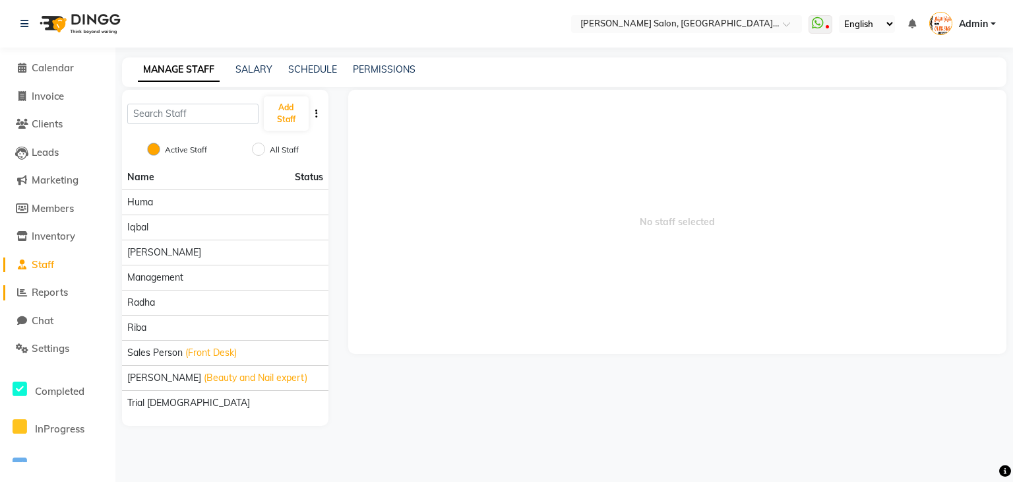
click at [58, 294] on span "Reports" at bounding box center [50, 292] width 36 height 13
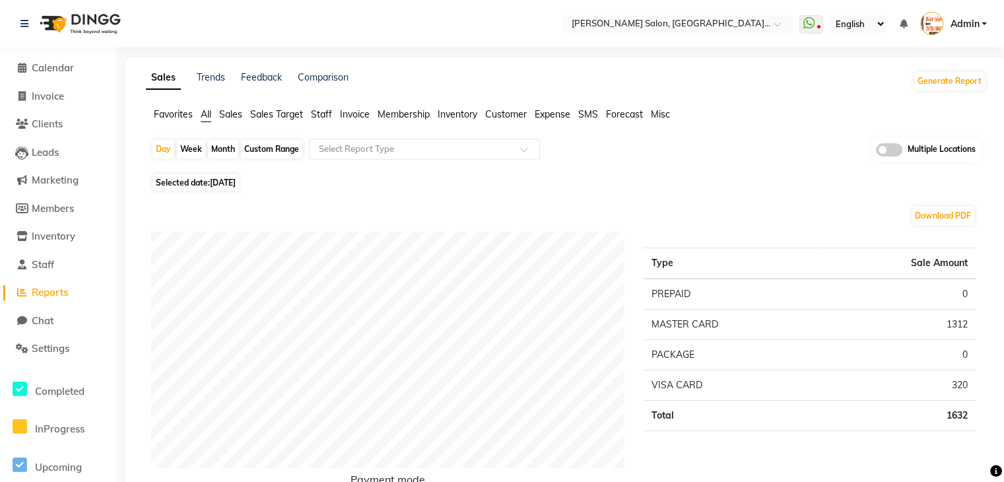
click at [321, 110] on span "Staff" at bounding box center [321, 114] width 21 height 12
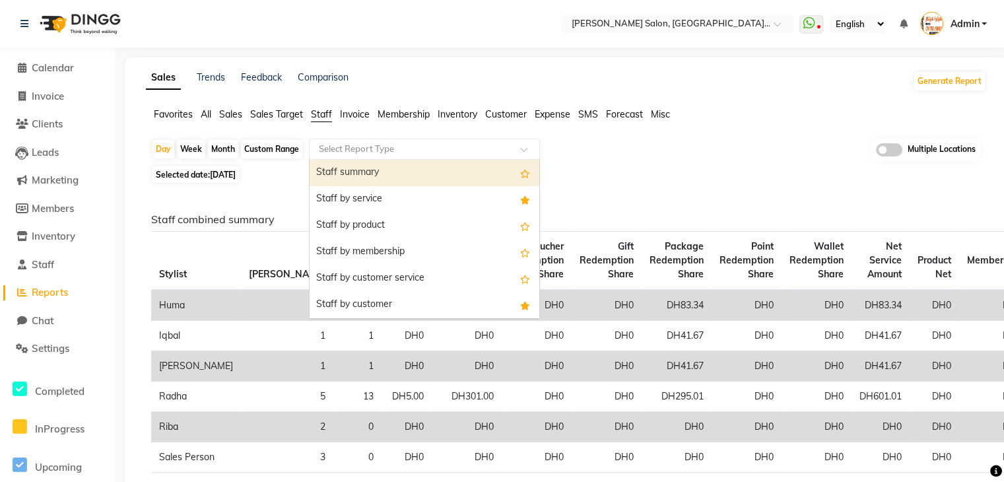
click at [389, 150] on input "text" at bounding box center [411, 149] width 190 height 13
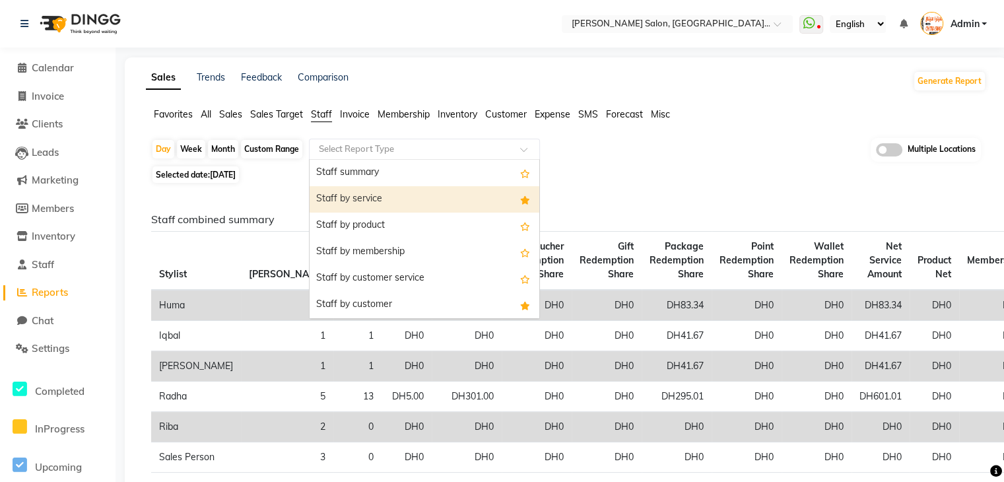
click at [379, 192] on div "Staff by service" at bounding box center [424, 199] width 230 height 26
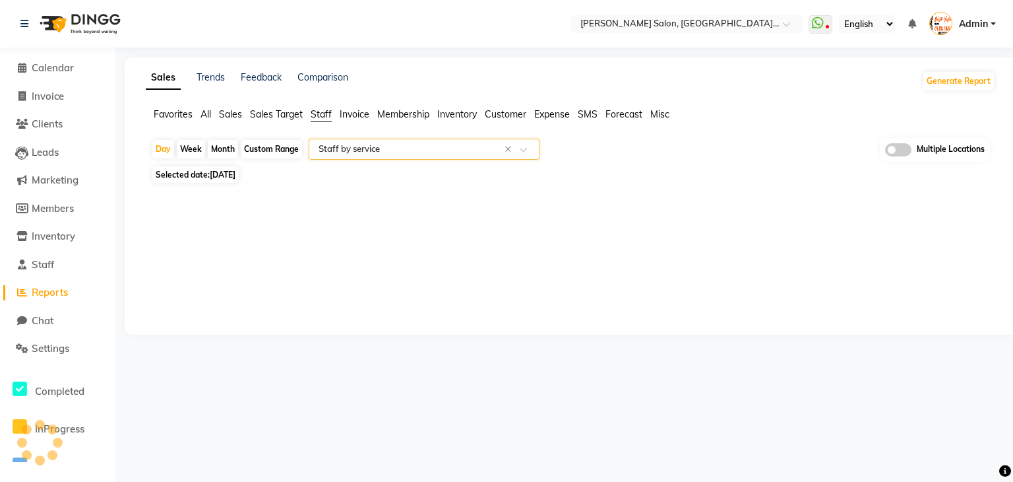
select select "filtered_report"
select select "csv"
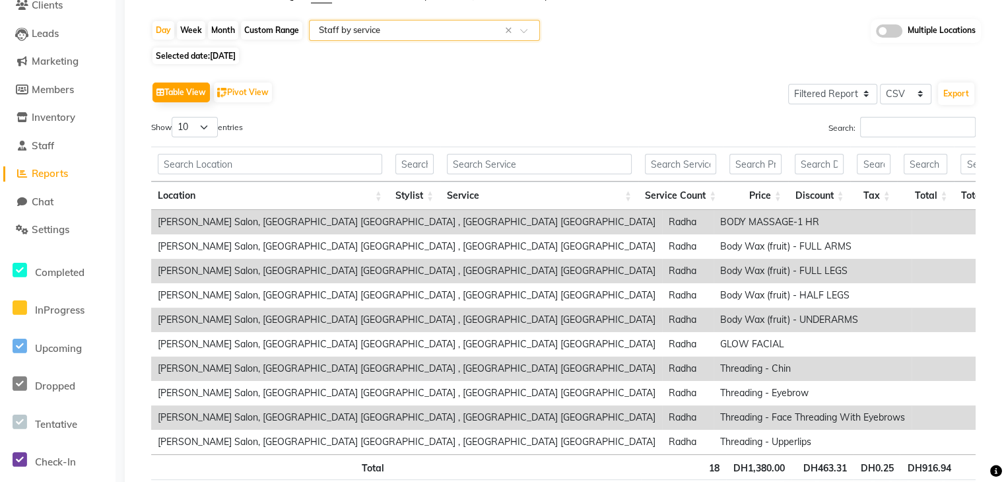
scroll to position [132, 0]
